Goal: Check status: Check status

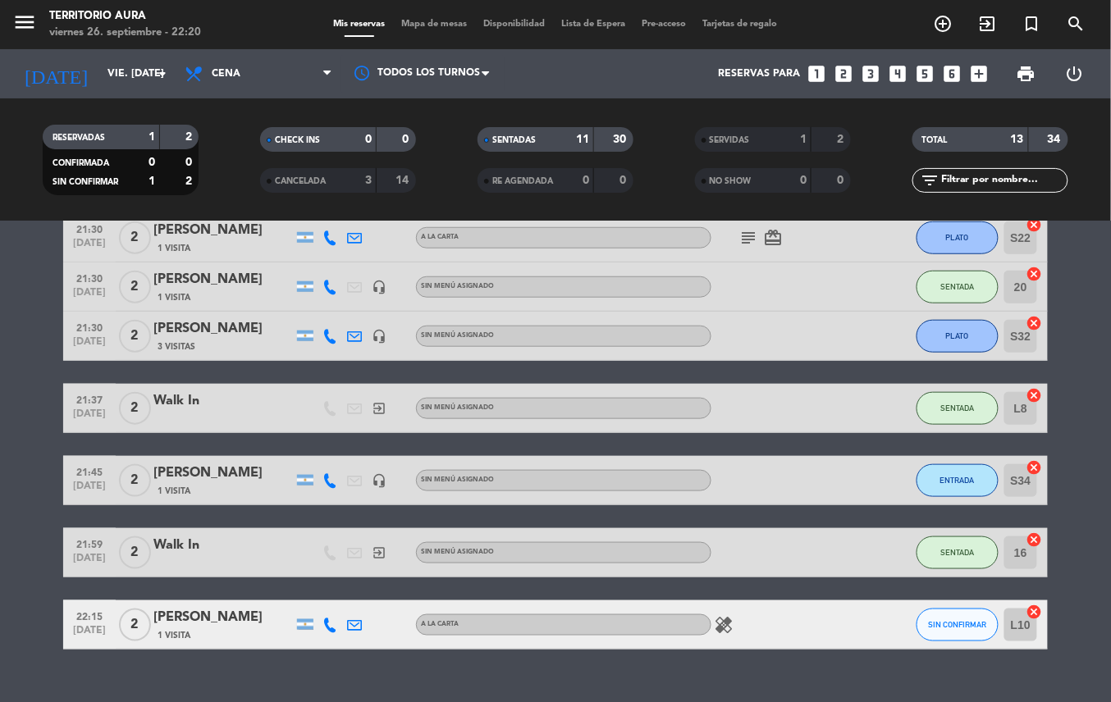
scroll to position [427, 0]
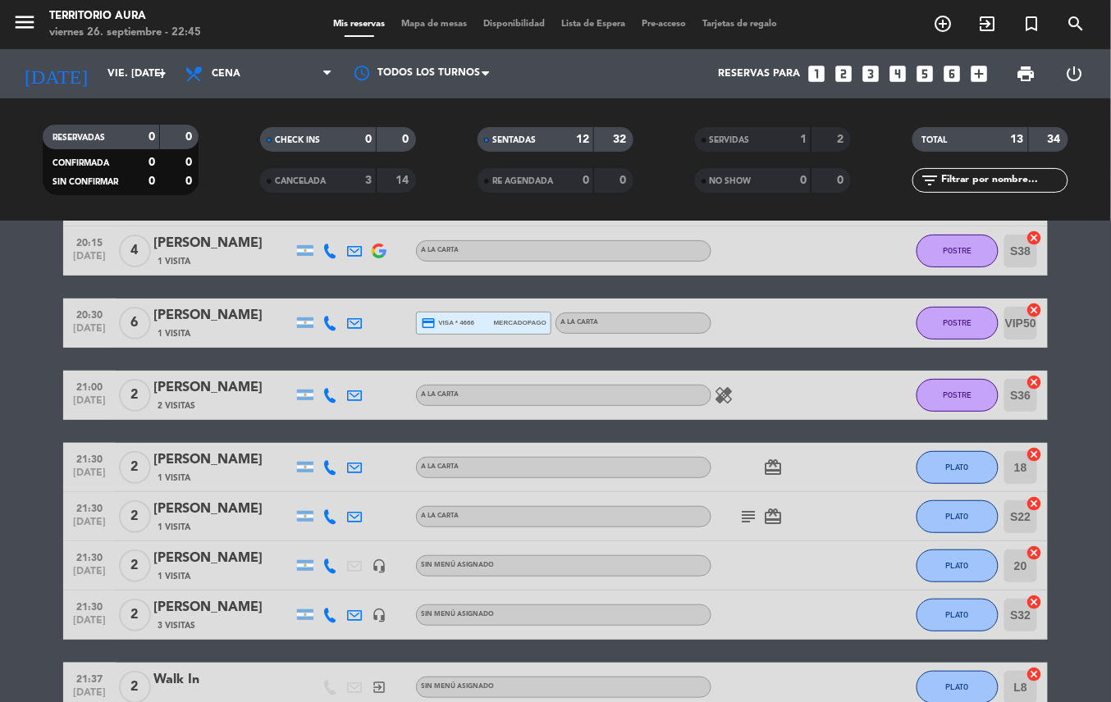
scroll to position [132, 0]
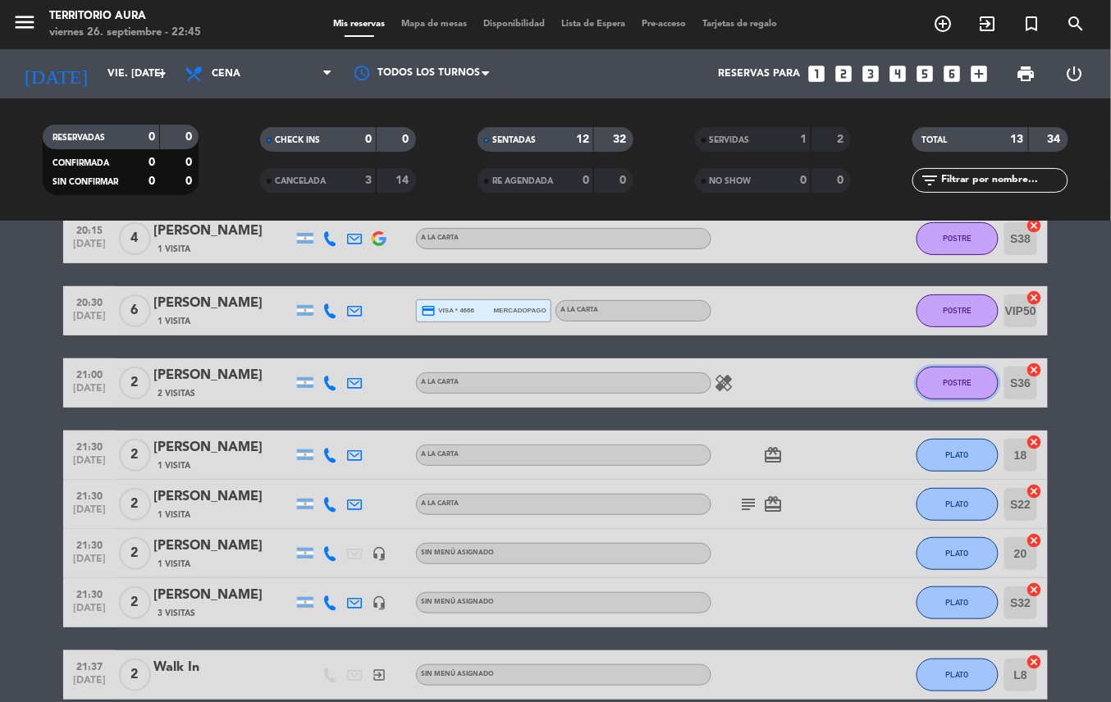
click at [971, 388] on button "POSTRE" at bounding box center [957, 383] width 82 height 33
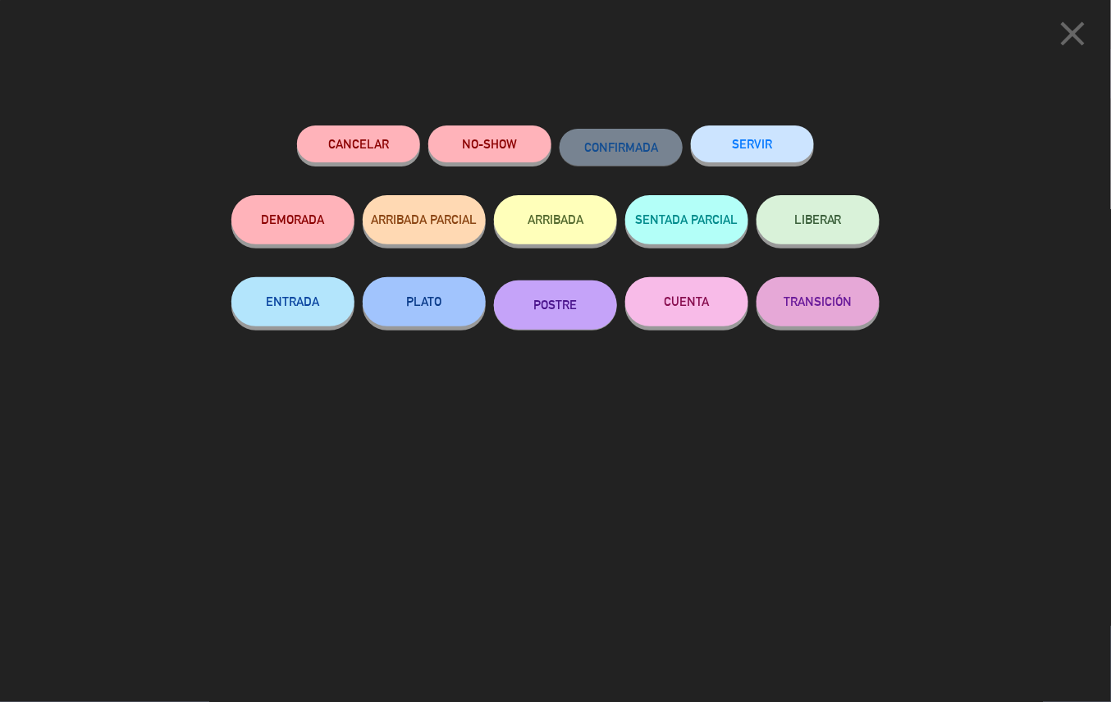
click at [1068, 46] on icon "close" at bounding box center [1072, 33] width 41 height 41
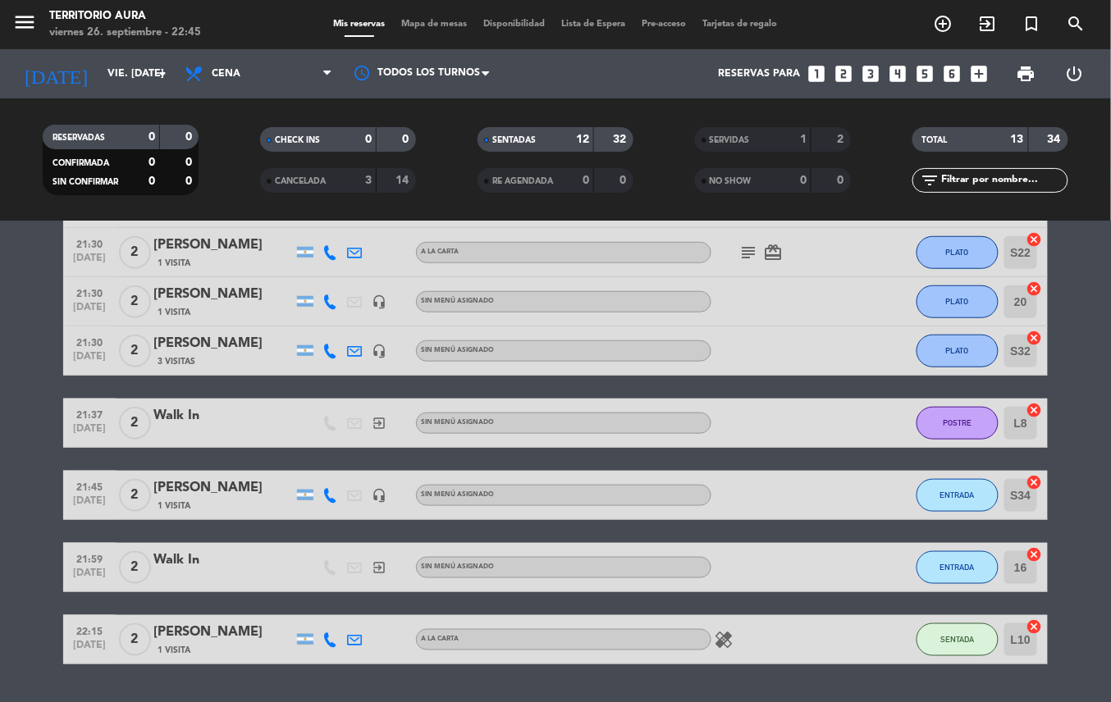
scroll to position [388, 0]
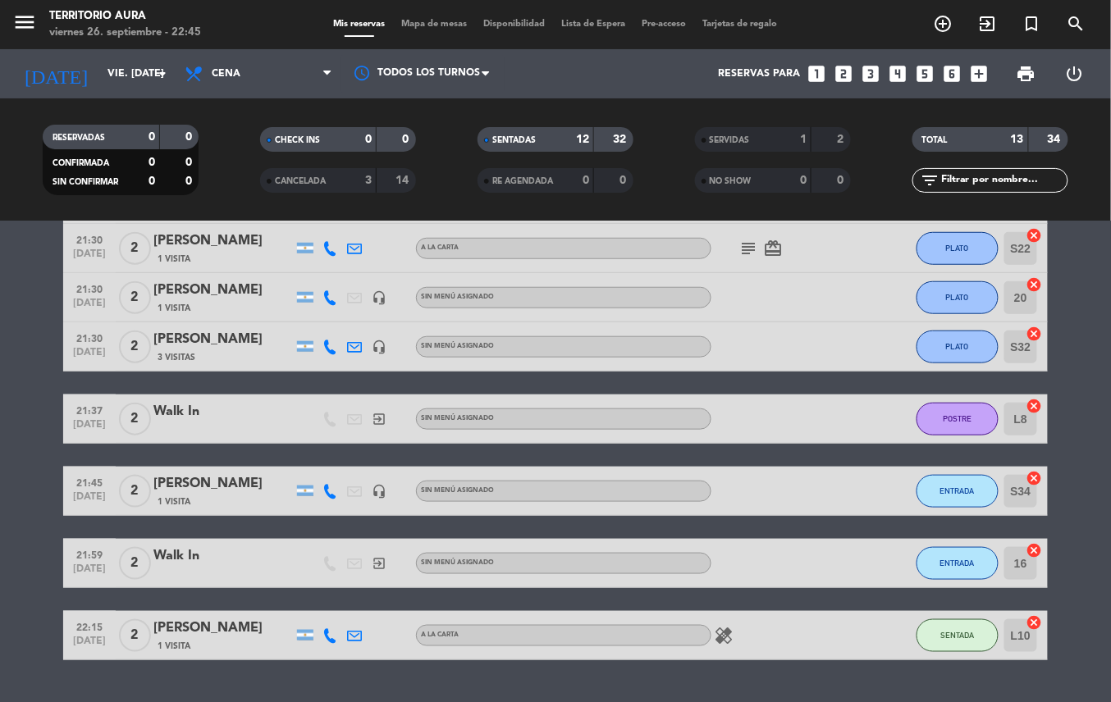
click at [966, 346] on span "PLATO" at bounding box center [957, 346] width 23 height 9
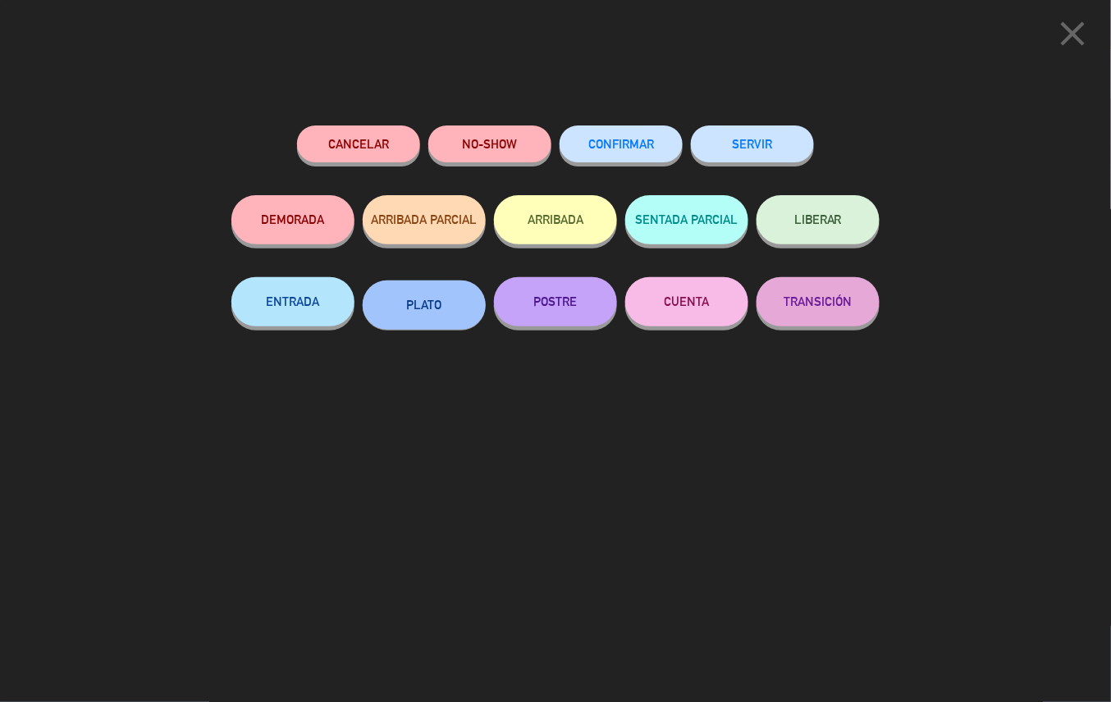
click at [588, 315] on button "POSTRE" at bounding box center [555, 301] width 123 height 49
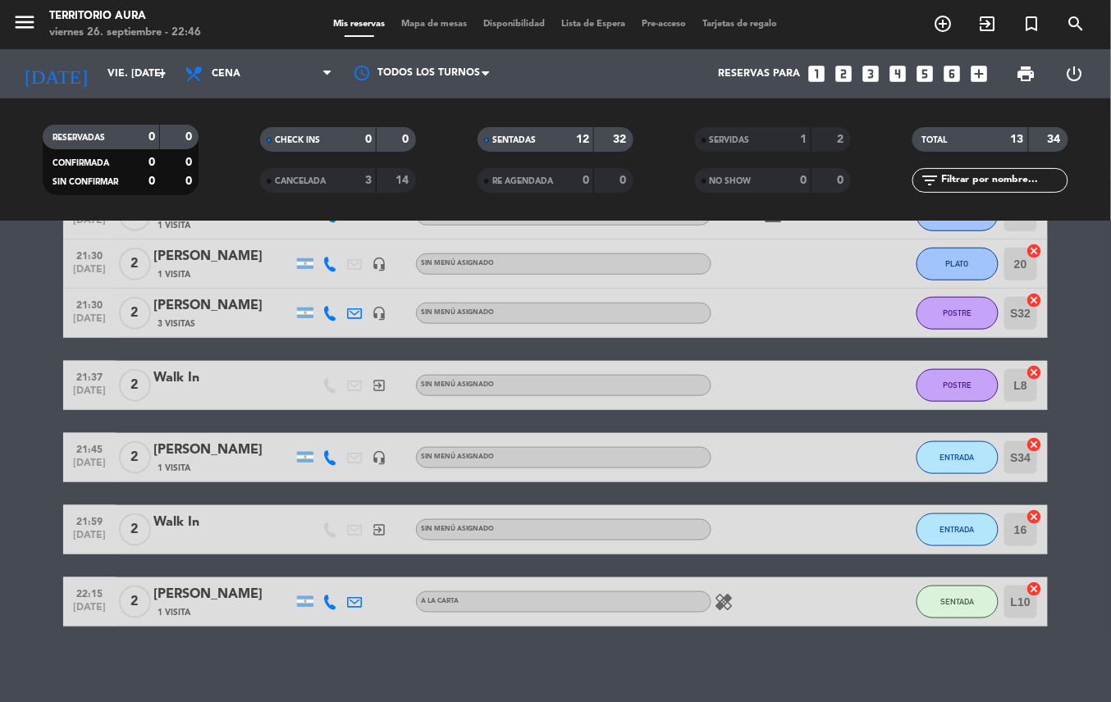
scroll to position [427, 0]
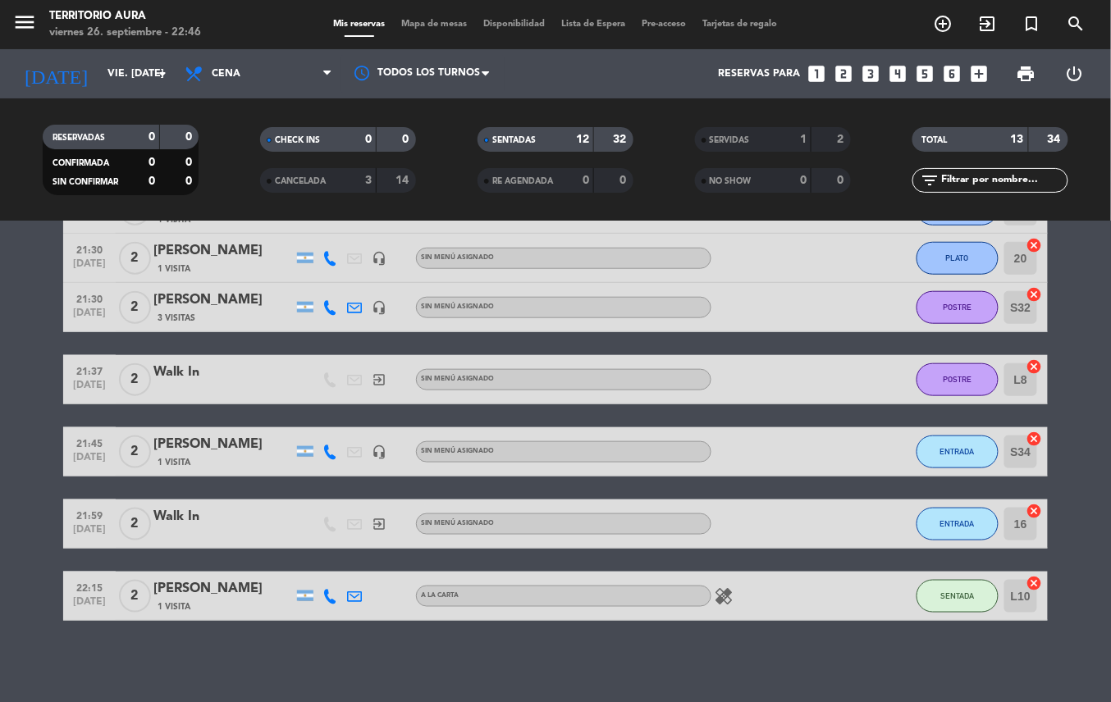
click at [965, 457] on button "ENTRADA" at bounding box center [957, 452] width 82 height 33
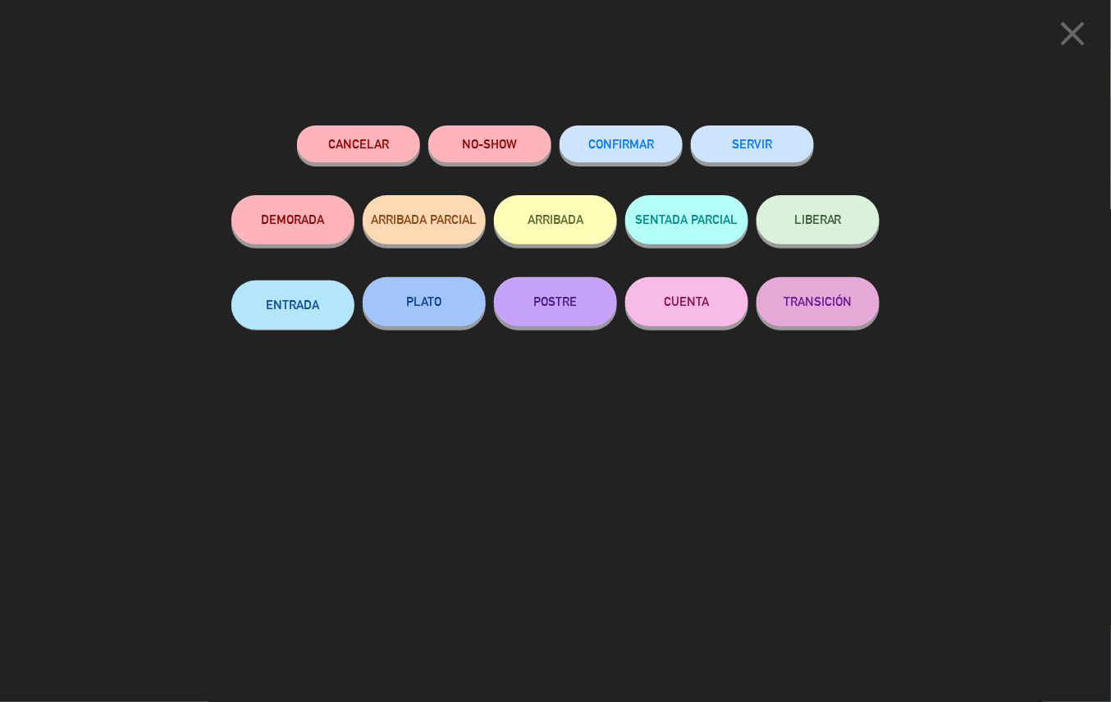
click at [438, 309] on button "PLATO" at bounding box center [424, 301] width 123 height 49
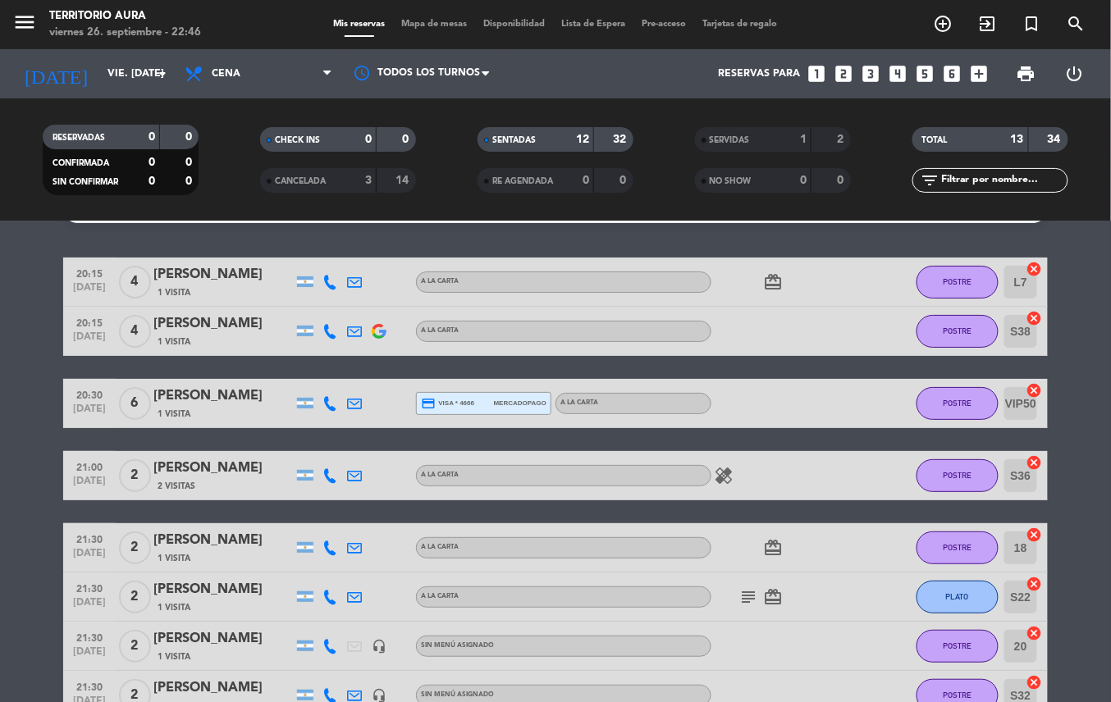
scroll to position [24, 0]
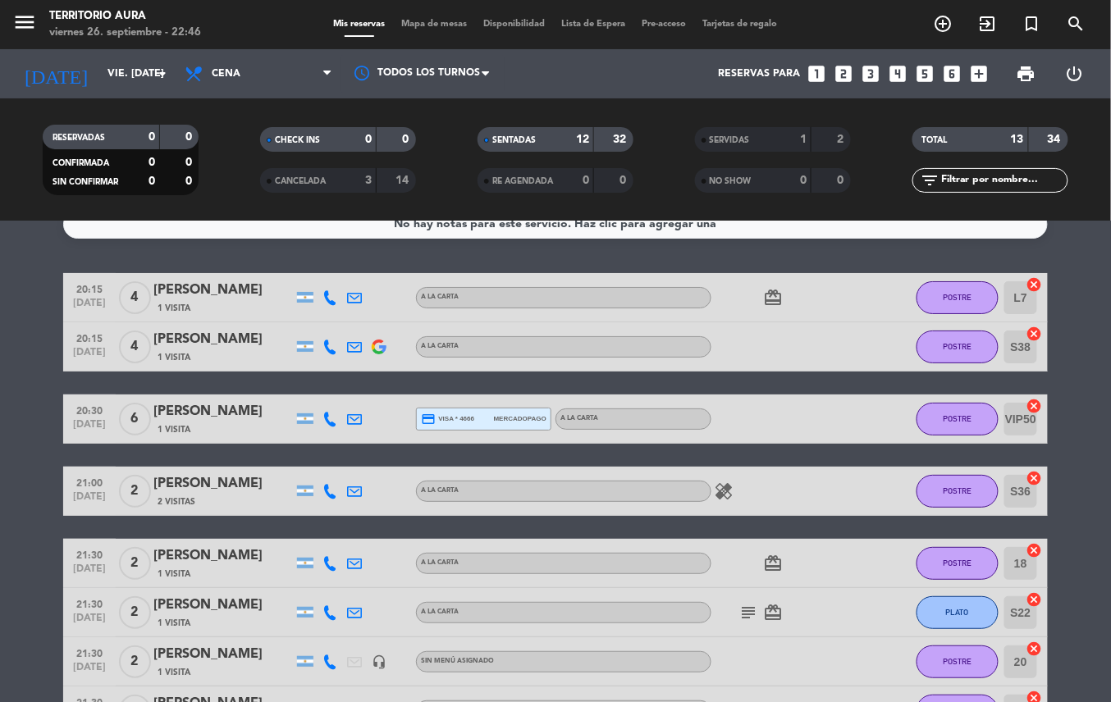
click at [772, 566] on icon "card_giftcard" at bounding box center [773, 564] width 20 height 20
click at [772, 617] on icon "card_giftcard" at bounding box center [773, 613] width 20 height 20
click at [723, 493] on icon "healing" at bounding box center [724, 492] width 20 height 20
click at [775, 295] on icon "card_giftcard" at bounding box center [773, 298] width 20 height 20
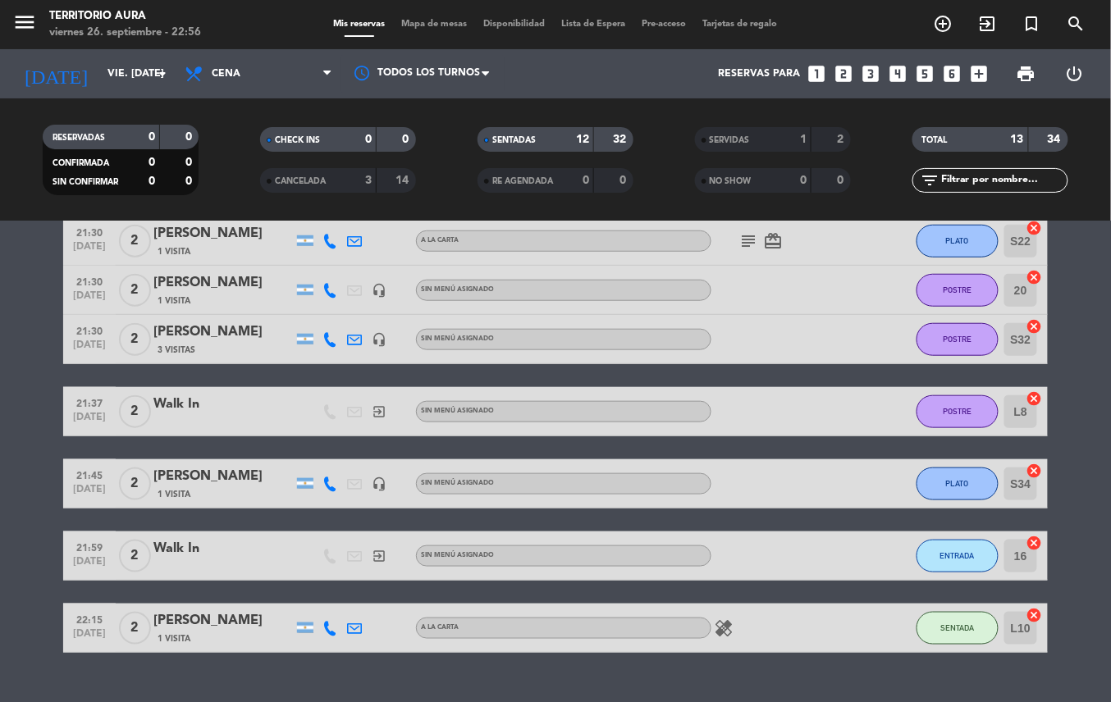
scroll to position [401, 0]
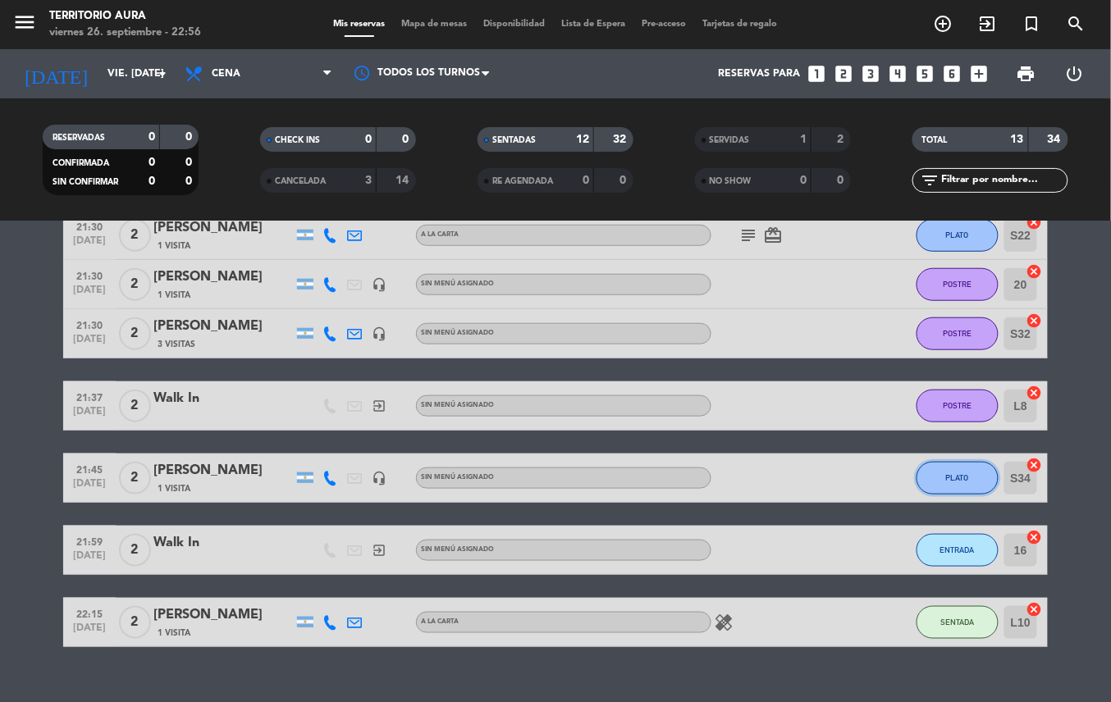
click at [956, 477] on span "PLATO" at bounding box center [957, 477] width 23 height 9
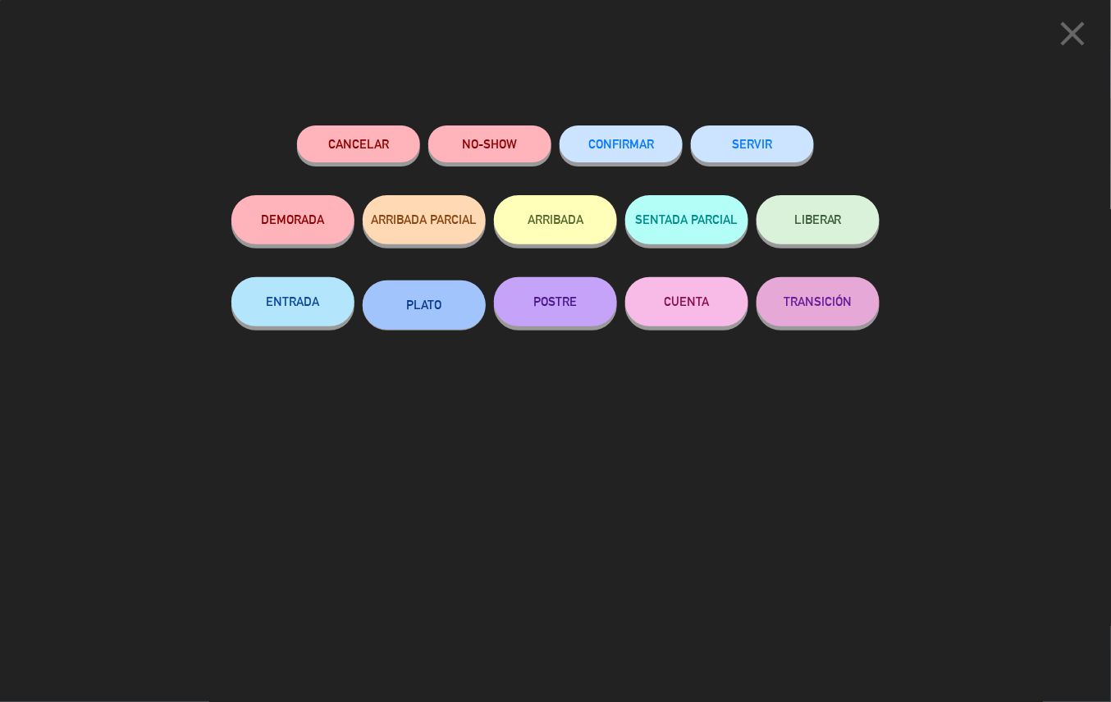
click at [575, 308] on button "POSTRE" at bounding box center [555, 301] width 123 height 49
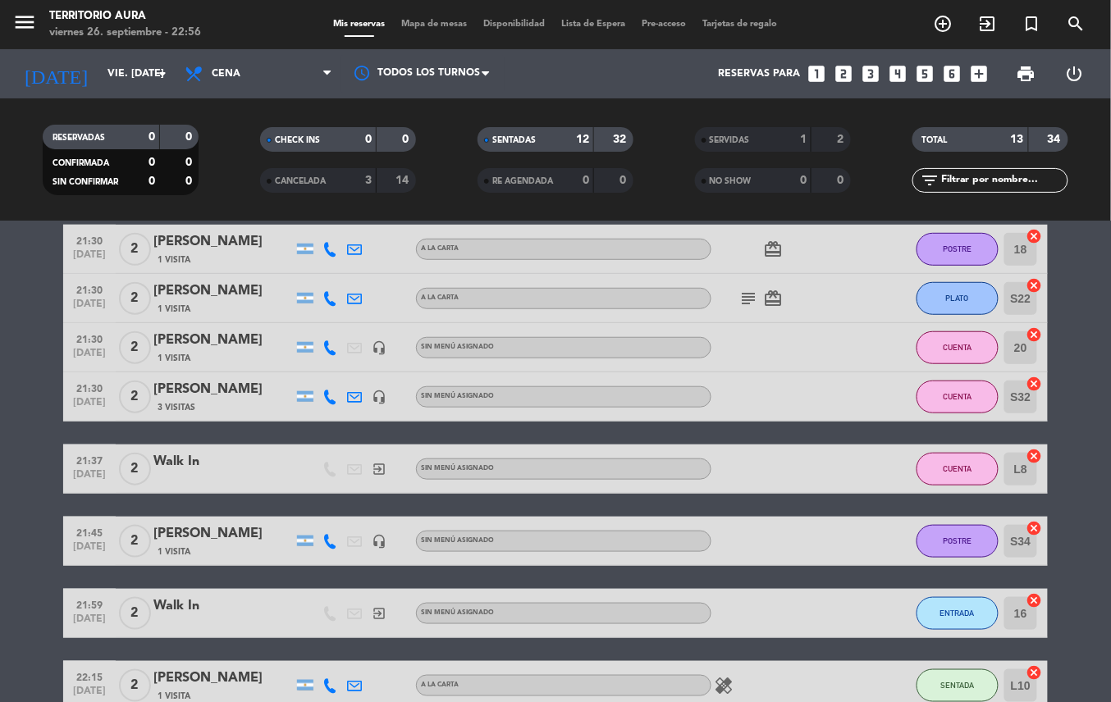
scroll to position [339, 0]
